Goal: Communication & Community: Participate in discussion

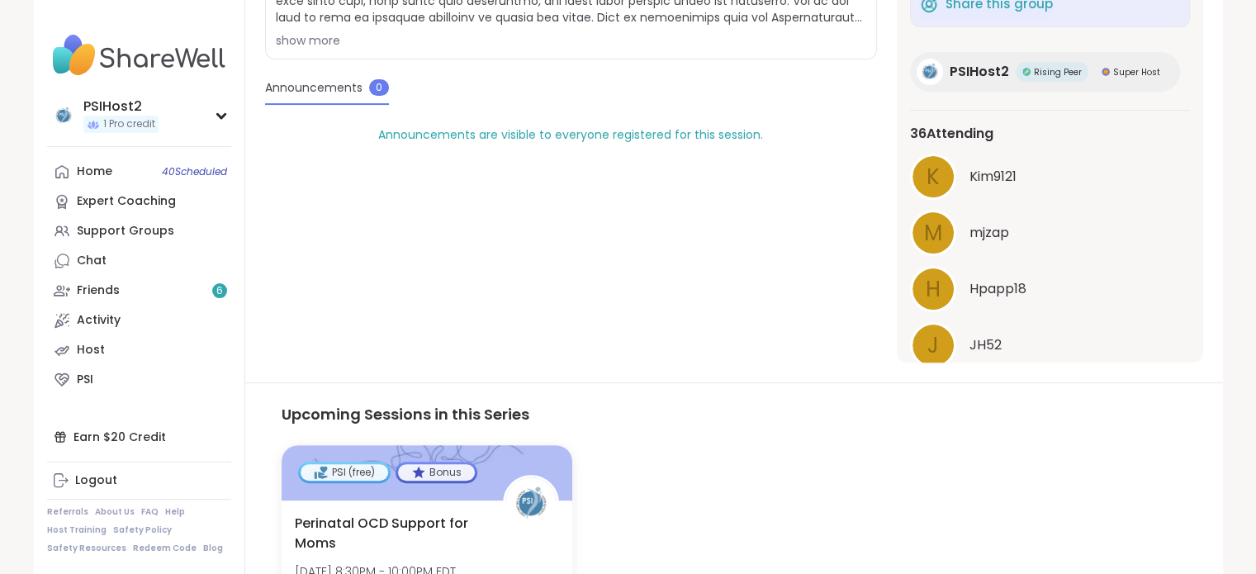
scroll to position [1323, 0]
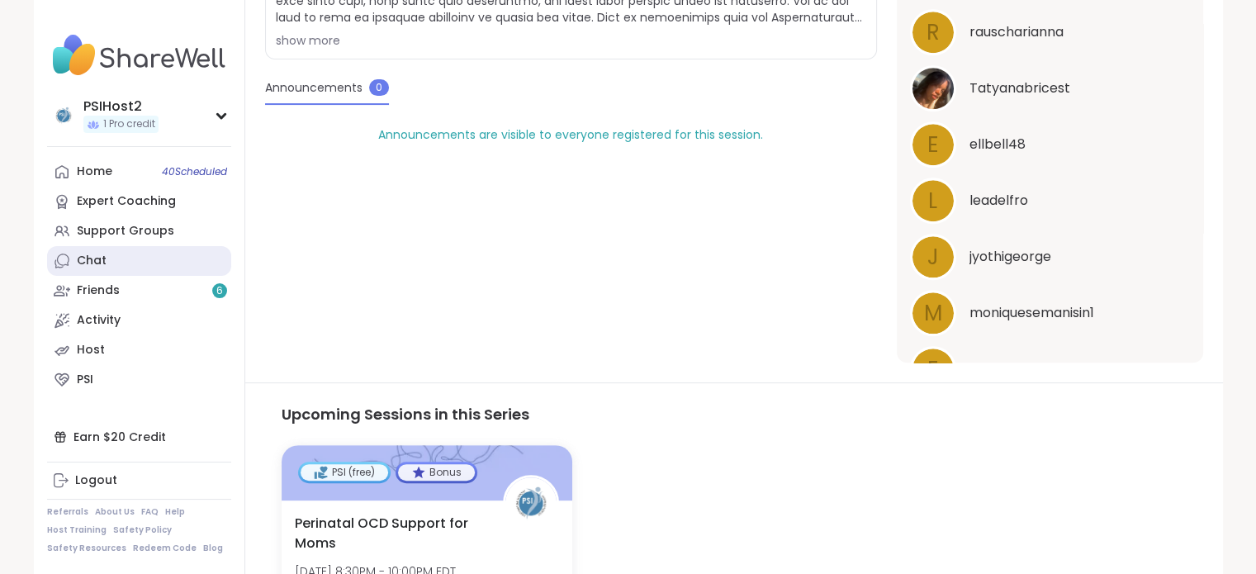
click at [121, 254] on link "Chat" at bounding box center [139, 261] width 184 height 30
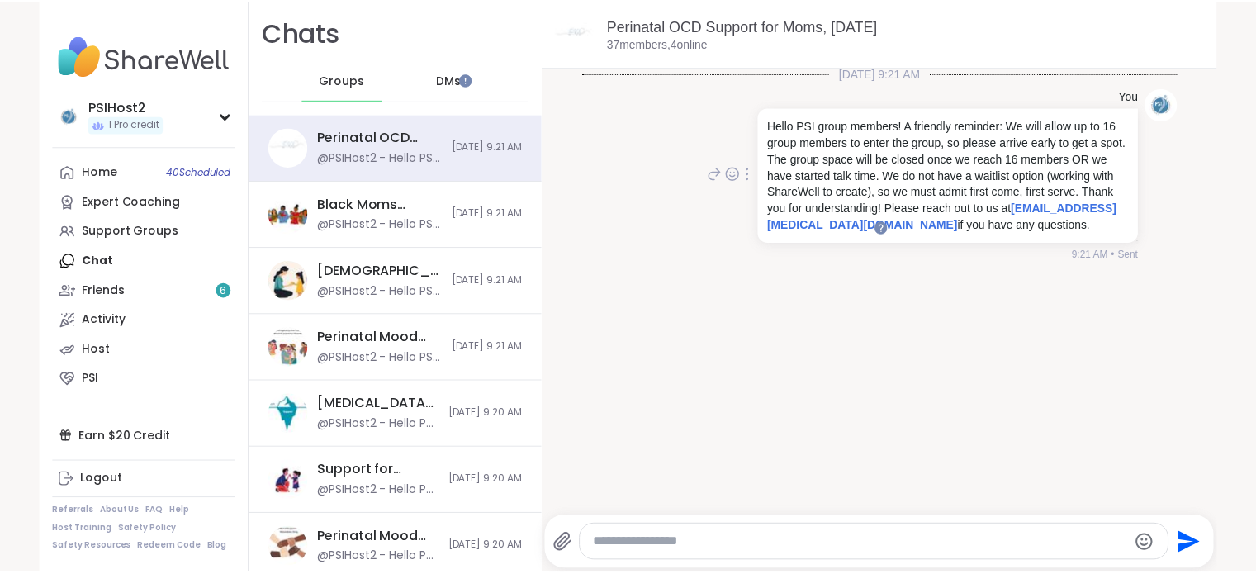
scroll to position [3, 0]
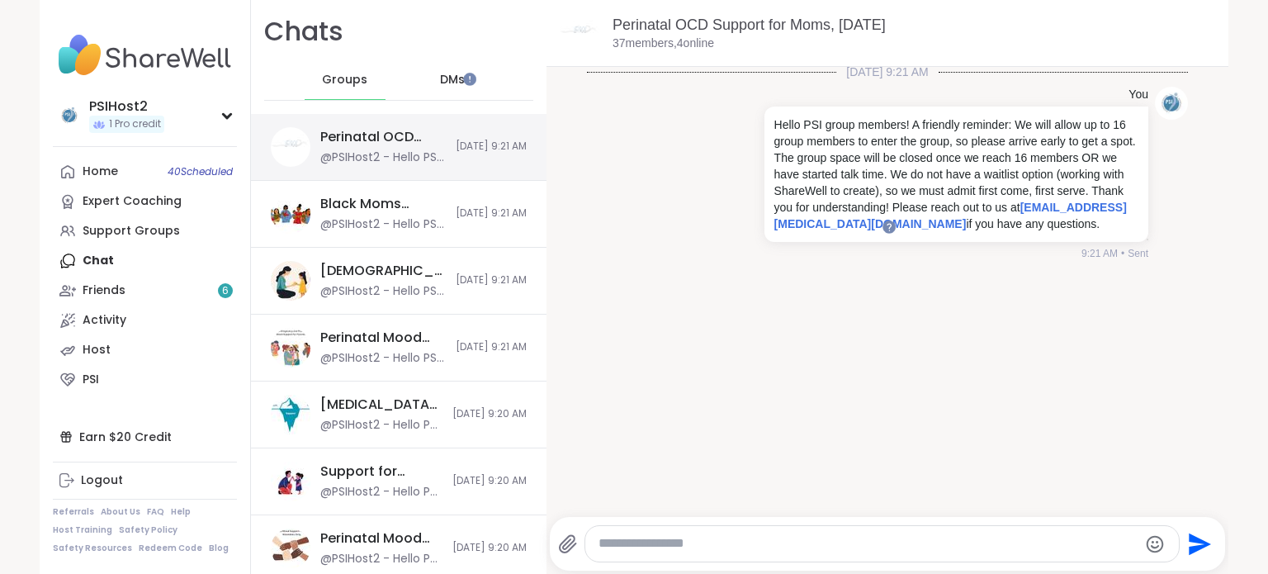
click at [363, 144] on div "Perinatal OCD Support for Moms, [DATE]" at bounding box center [382, 137] width 125 height 18
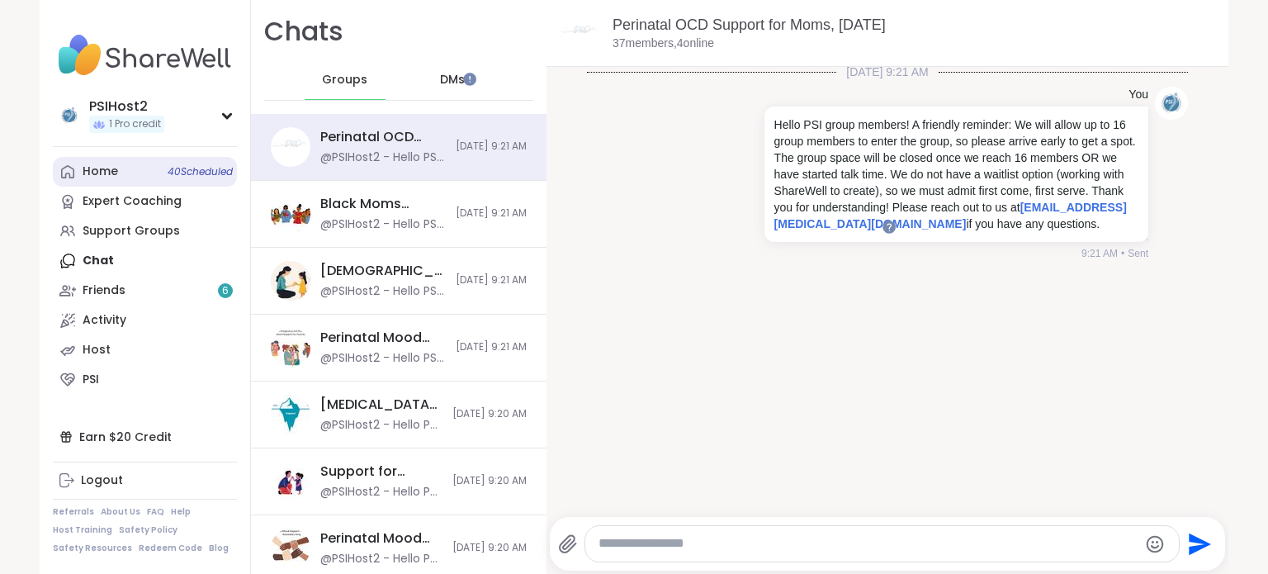
click at [135, 174] on link "Home 40 Scheduled" at bounding box center [145, 172] width 184 height 30
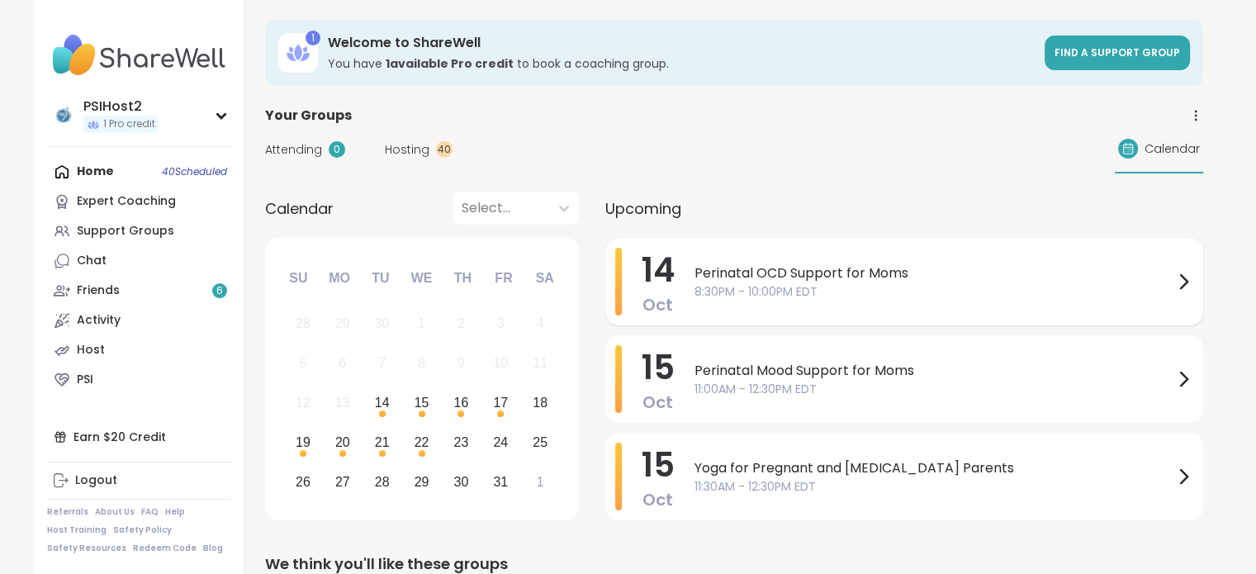
click at [829, 295] on span "8:30PM - 10:00PM EDT" at bounding box center [933, 291] width 479 height 17
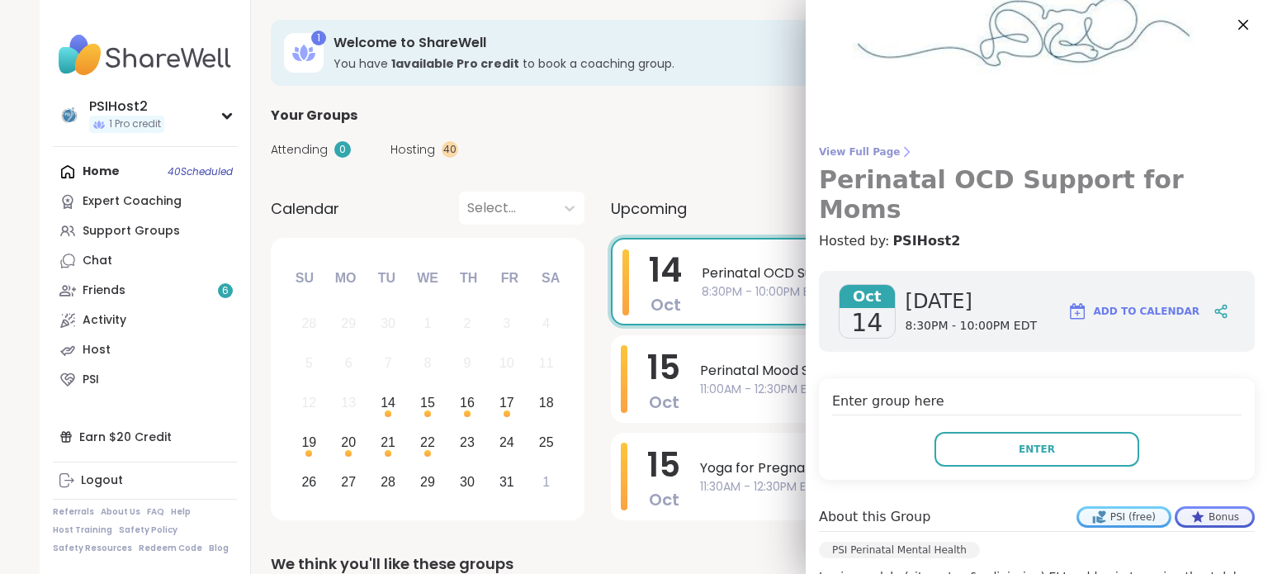
click at [848, 145] on span "View Full Page" at bounding box center [1037, 151] width 436 height 13
